Goal: Task Accomplishment & Management: Use online tool/utility

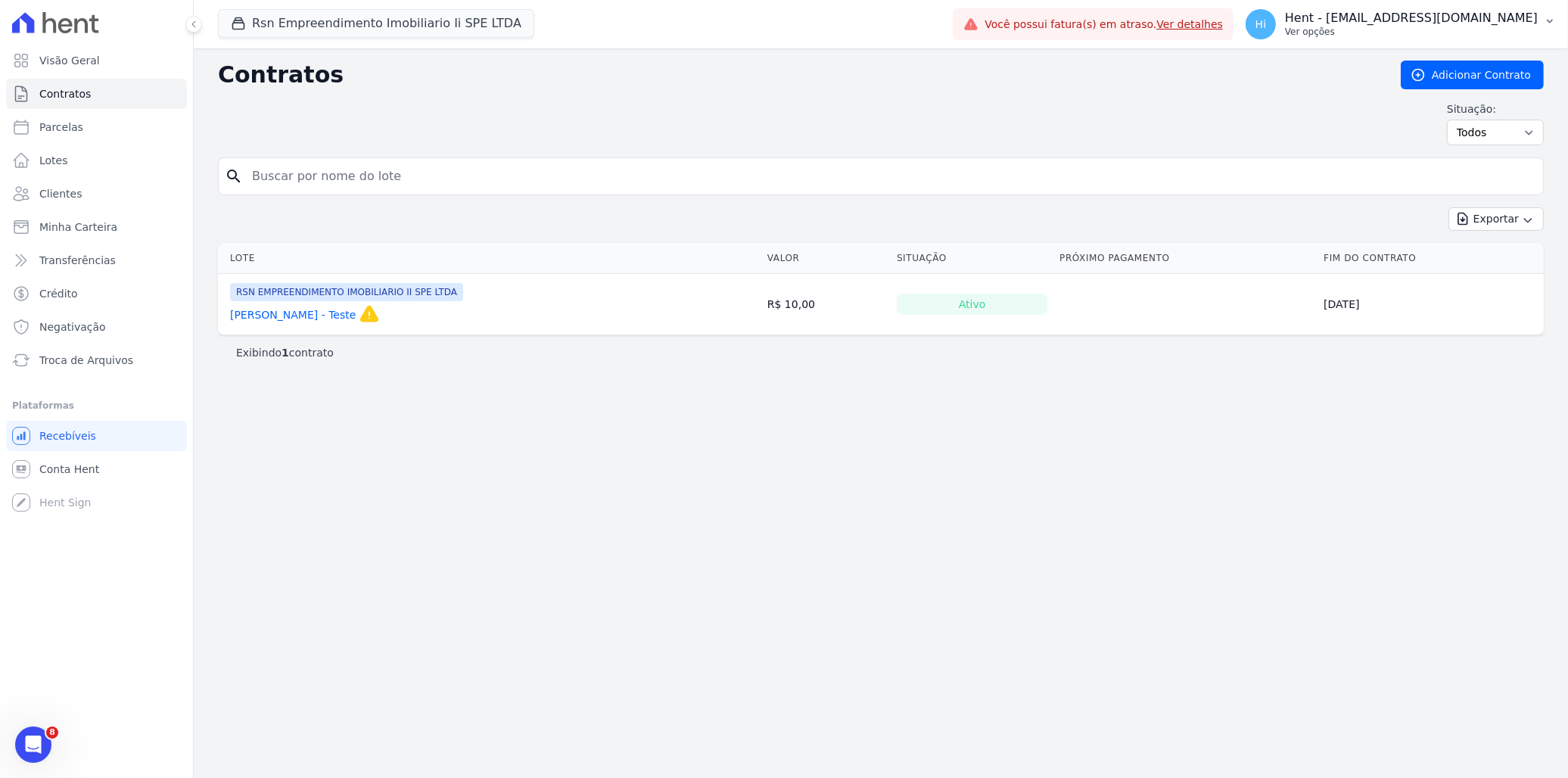
click at [1434, 31] on p "Ver opções" at bounding box center [1411, 32] width 253 height 12
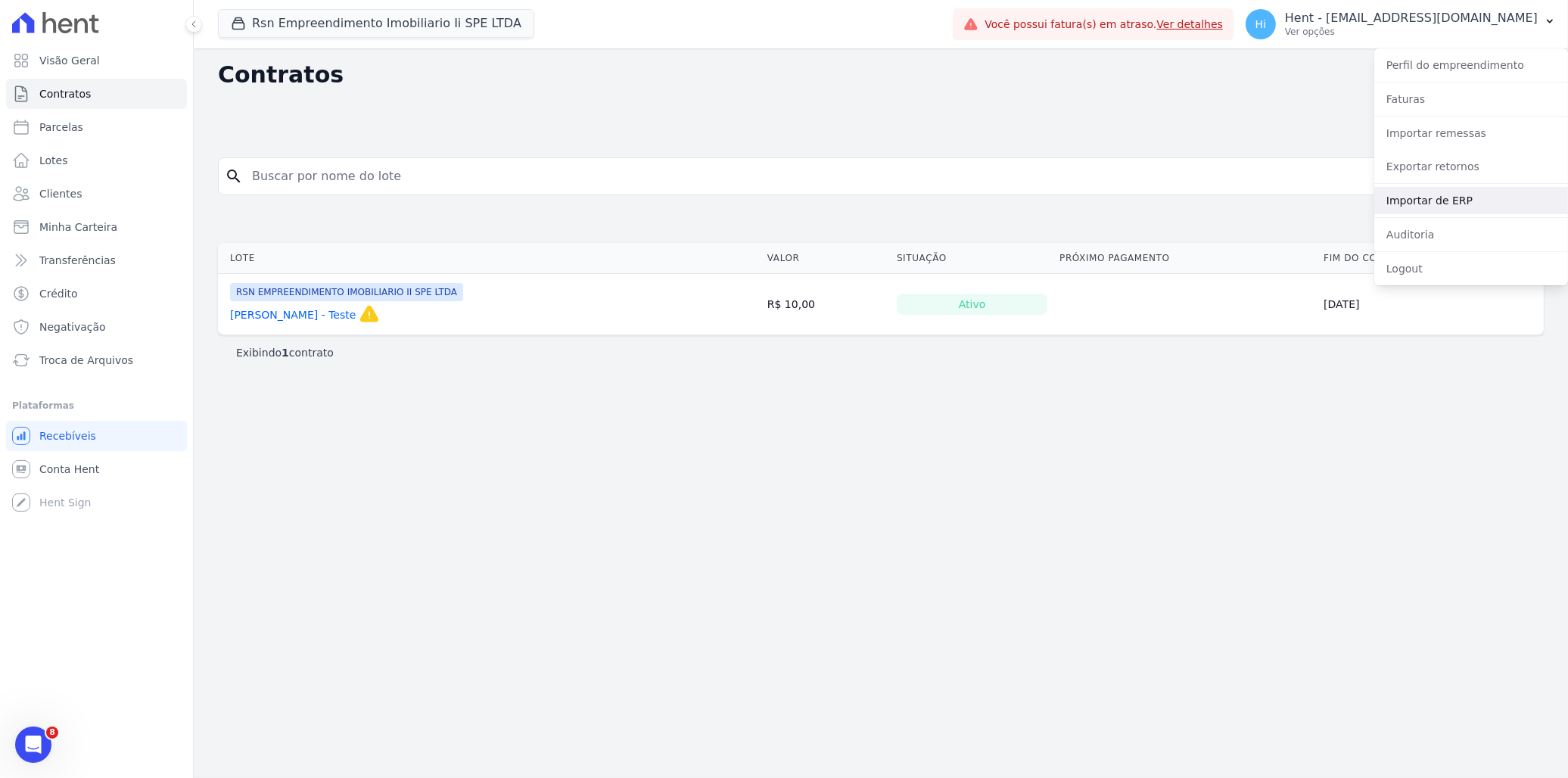
click at [1434, 202] on link "Importar de ERP" at bounding box center [1472, 200] width 194 height 27
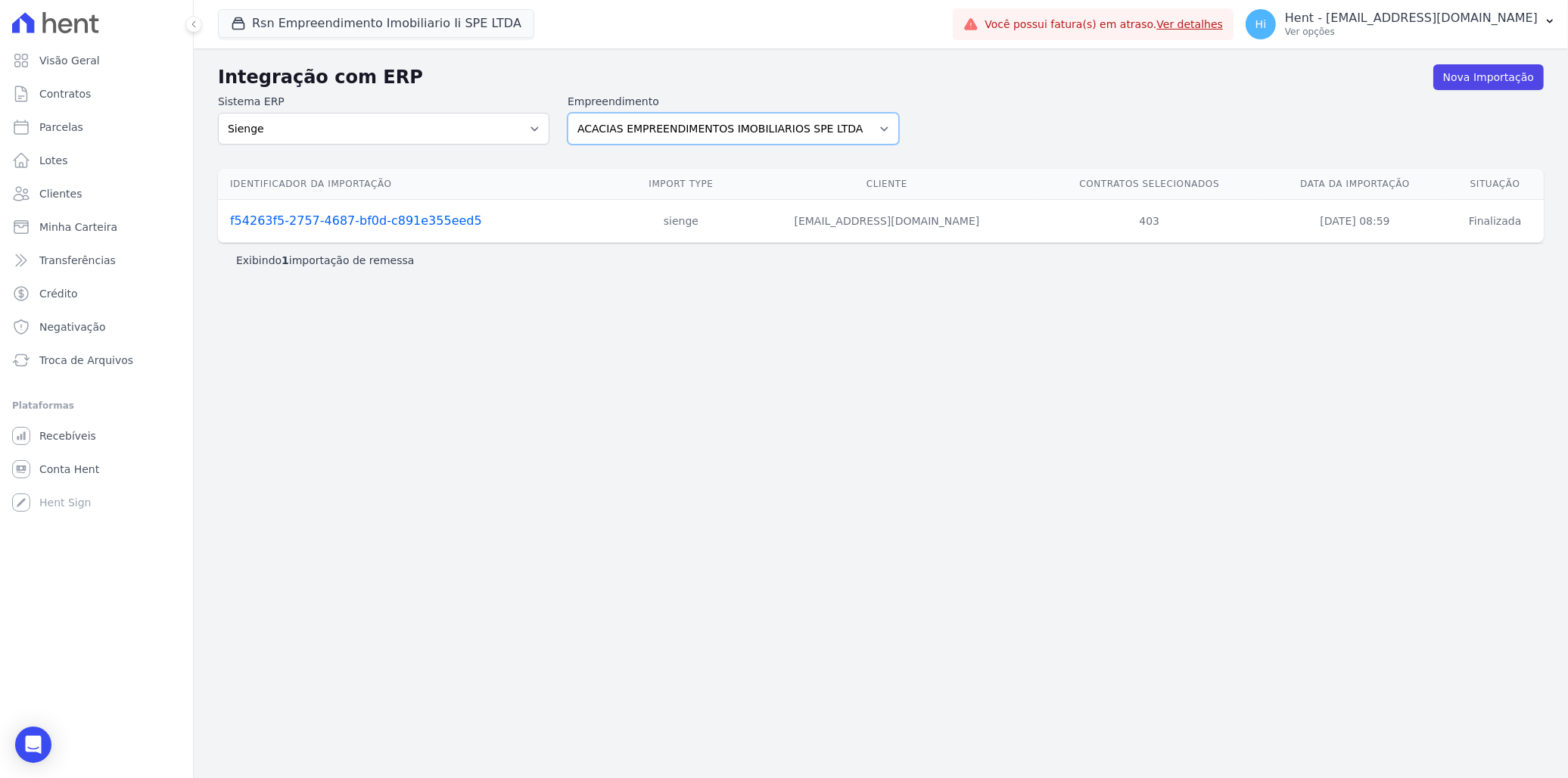
click at [719, 126] on select "ACACIAS EMPREENDIMENTOS IMOBILIARIOS SPE LTDA Acaiá Residencial ACQUA 8 PELOTAS…" at bounding box center [733, 129] width 332 height 32
select select "0f4a268f-6102-4273-a44d-2b63cf97ed53"
click at [567, 113] on select "ACACIAS EMPREENDIMENTOS IMOBILIARIOS SPE LTDA Acaiá Residencial ACQUA 8 PELOTAS…" at bounding box center [733, 129] width 332 height 32
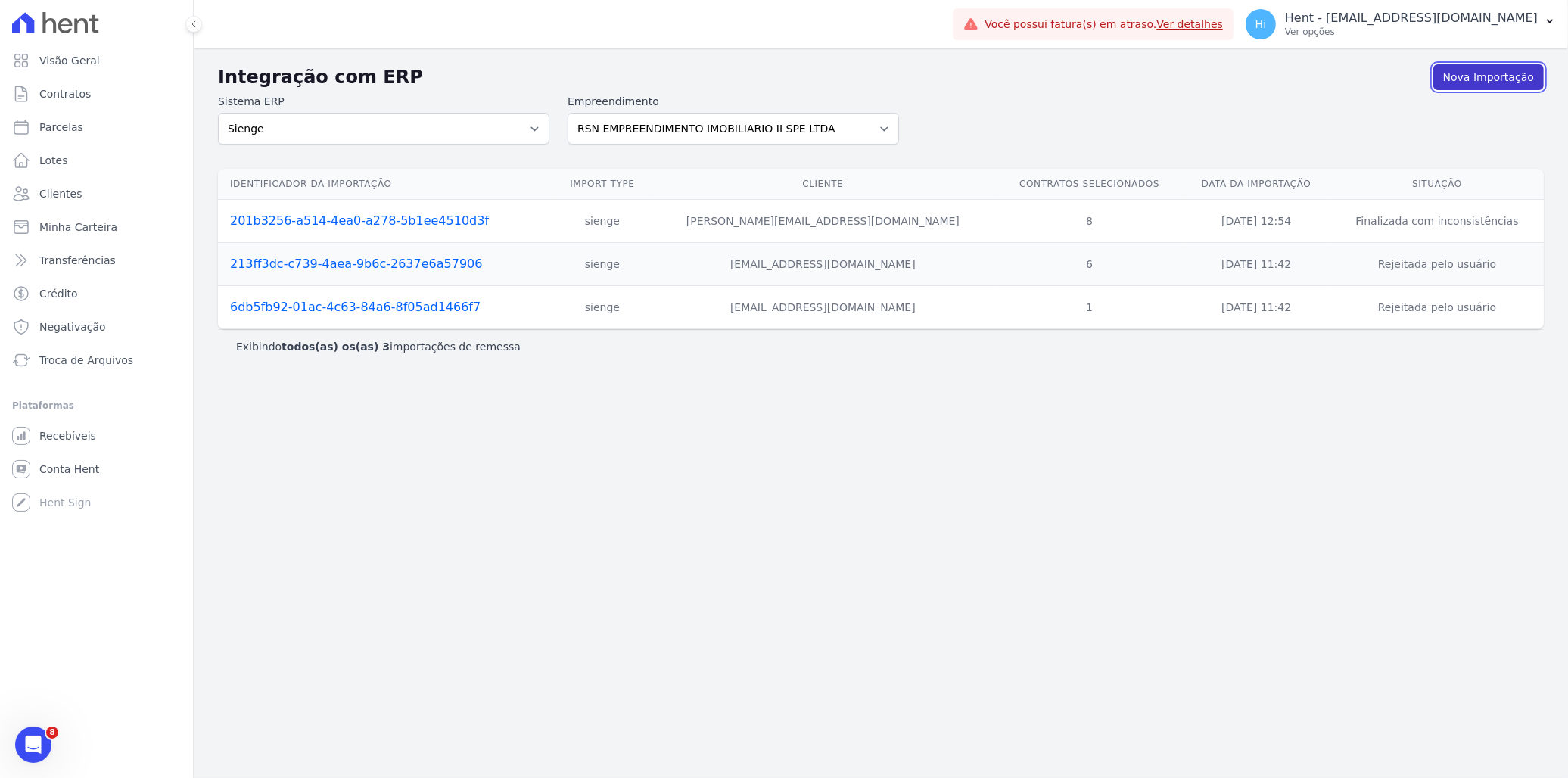
click at [1494, 73] on link "Nova Importação" at bounding box center [1488, 77] width 110 height 26
